Goal: Navigation & Orientation: Find specific page/section

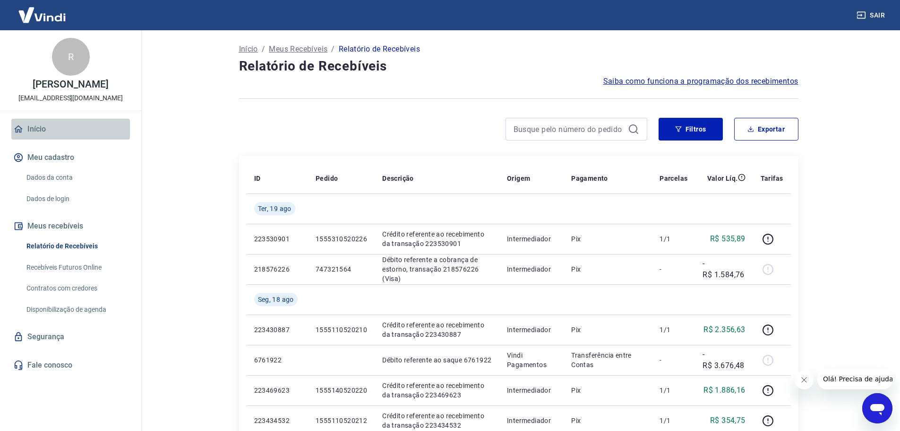
click at [35, 129] on link "Início" at bounding box center [70, 129] width 119 height 21
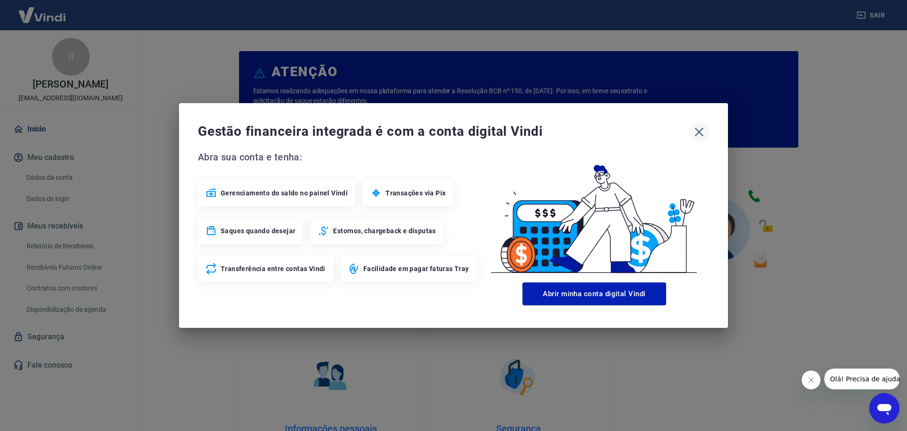
click at [701, 129] on icon "button" at bounding box center [699, 131] width 15 height 15
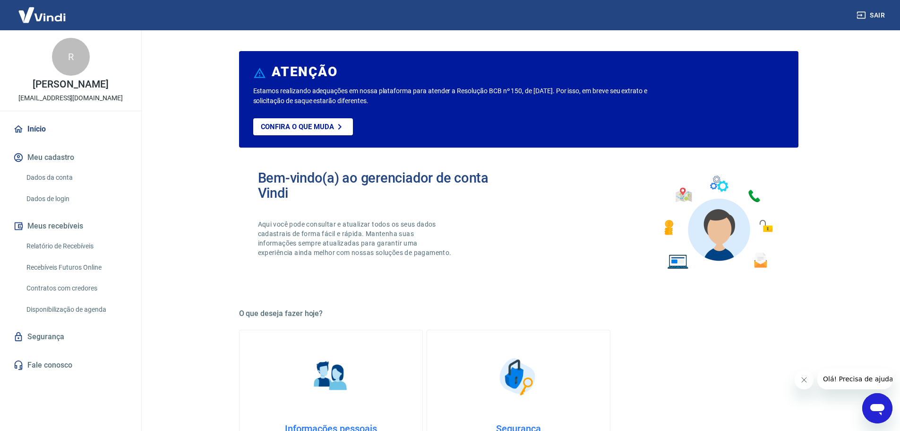
click at [36, 130] on link "Início" at bounding box center [70, 129] width 119 height 21
click at [40, 14] on img at bounding box center [41, 14] width 61 height 29
click at [58, 224] on button "Meus recebíveis" at bounding box center [70, 226] width 119 height 21
